Goal: Task Accomplishment & Management: Use online tool/utility

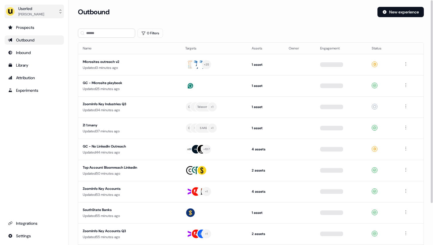
click at [41, 14] on div "[PERSON_NAME]" at bounding box center [31, 14] width 26 height 6
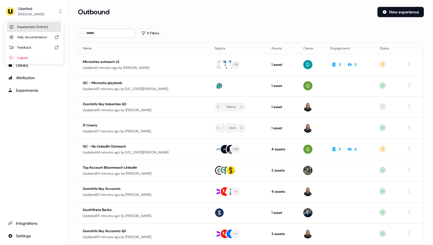
click at [38, 26] on div "Impersonate (Admin)" at bounding box center [34, 27] width 54 height 10
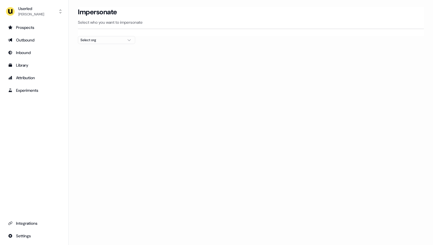
click at [98, 40] on div "Select org" at bounding box center [101, 40] width 43 height 6
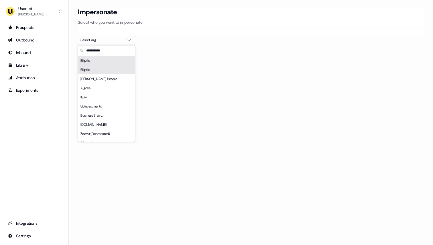
click at [96, 63] on div "Elliptic" at bounding box center [106, 60] width 57 height 9
click at [193, 43] on section "Loading... Impersonate Select who you want to impersonate Elliptic Email pouyeh…" at bounding box center [251, 52] width 364 height 90
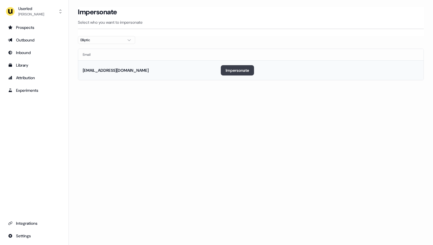
click at [238, 69] on button "Impersonate" at bounding box center [237, 70] width 33 height 10
